Goal: Task Accomplishment & Management: Use online tool/utility

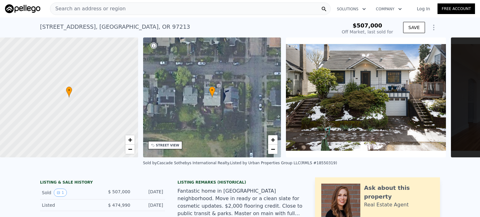
click at [421, 11] on link "Log In" at bounding box center [423, 9] width 28 height 6
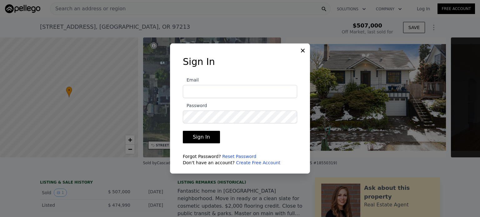
click at [242, 89] on input "Email" at bounding box center [240, 91] width 114 height 13
type input "[EMAIL_ADDRESS][DOMAIN_NAME]"
click at [183, 131] on button "Sign In" at bounding box center [201, 137] width 37 height 13
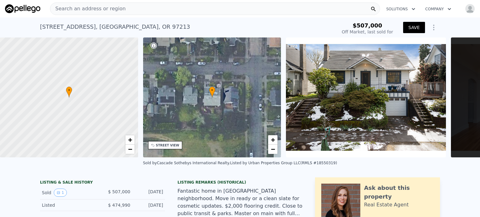
click at [409, 28] on button "SAVE" at bounding box center [414, 27] width 22 height 11
click at [465, 11] on img "button" at bounding box center [470, 9] width 10 height 10
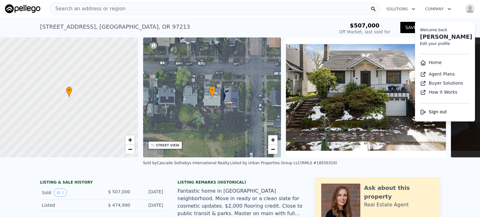
click at [437, 63] on li "Home" at bounding box center [445, 63] width 60 height 12
click at [433, 63] on link "Home" at bounding box center [431, 62] width 22 height 5
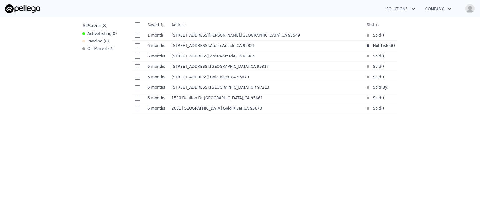
scroll to position [281, 0]
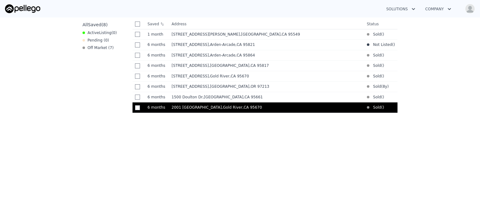
click at [195, 112] on td "[STREET_ADDRESS]" at bounding box center [266, 108] width 195 height 11
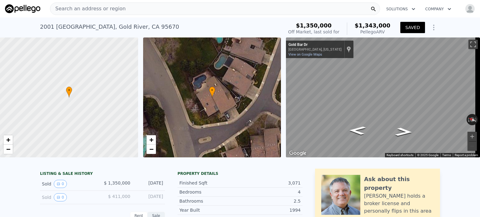
click at [465, 8] on img "button" at bounding box center [470, 9] width 10 height 10
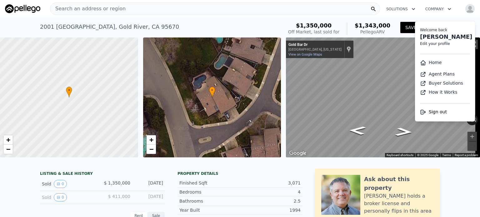
click at [431, 63] on link "Home" at bounding box center [431, 62] width 22 height 5
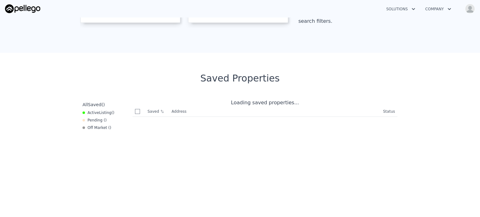
scroll to position [250, 0]
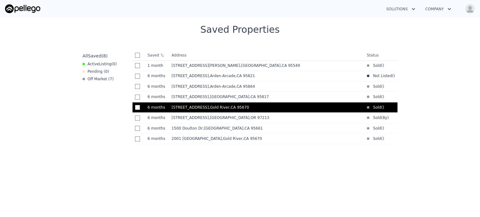
click at [215, 110] on span ", Gold River , CA 95670" at bounding box center [230, 107] width 43 height 4
